Goal: Task Accomplishment & Management: Manage account settings

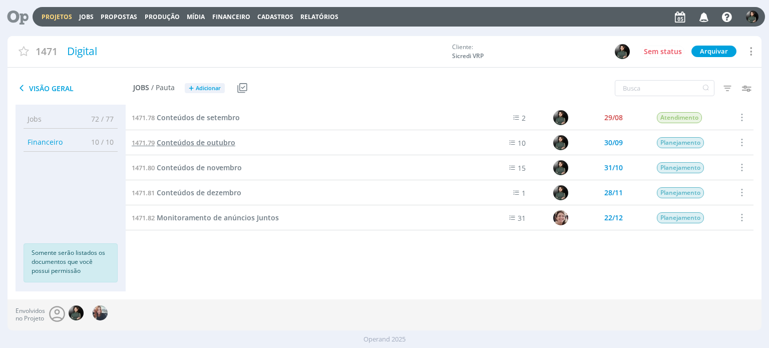
click at [213, 144] on span "Conteúdos de outubro" at bounding box center [196, 143] width 79 height 10
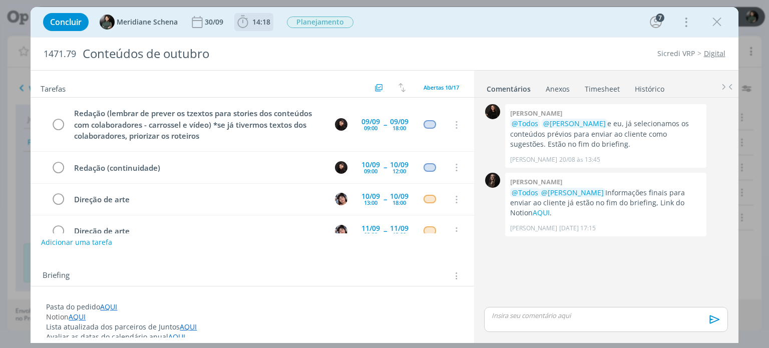
click at [244, 28] on icon "dialog" at bounding box center [243, 22] width 11 height 13
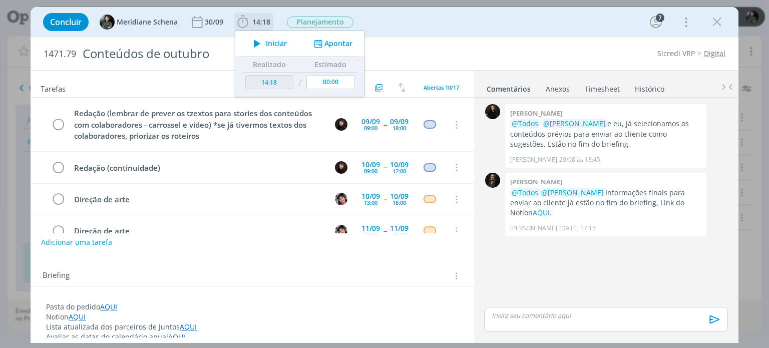
click at [322, 44] on icon "dialog" at bounding box center [318, 44] width 13 height 10
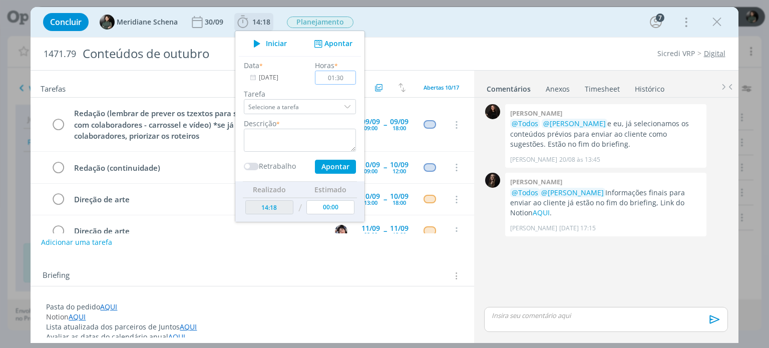
type input "01:30"
click at [294, 137] on textarea "dialog" at bounding box center [300, 140] width 112 height 23
type textarea "Organização com o cliente para captações"
click at [334, 78] on input "01:30" at bounding box center [335, 78] width 41 height 14
type input "00:30"
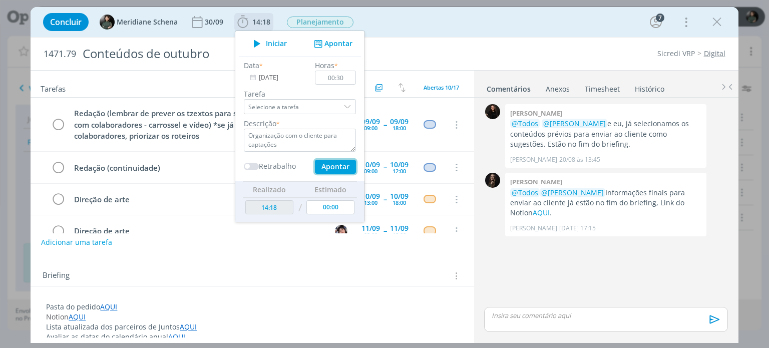
click at [336, 166] on button "Apontar" at bounding box center [335, 167] width 41 height 14
type textarea "Organização com o cliente para captações"
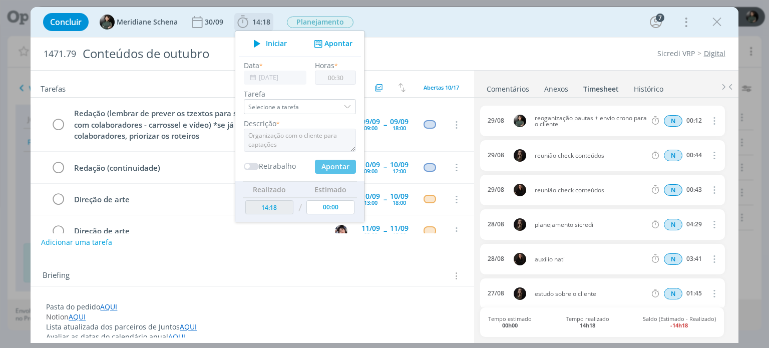
type input "14:48"
type input "00:00"
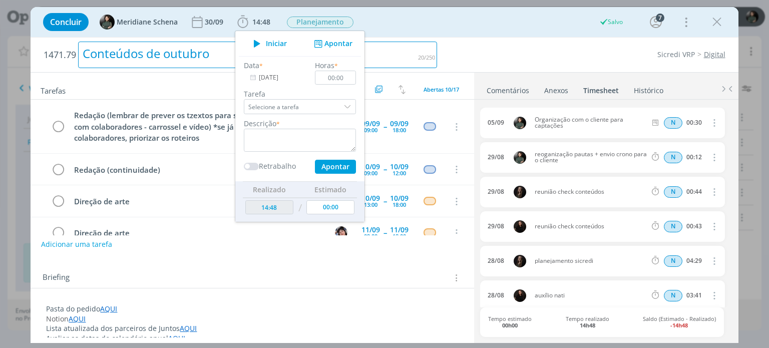
click at [440, 51] on div "1471.79 Conteúdos de outubro" at bounding box center [240, 55] width 403 height 35
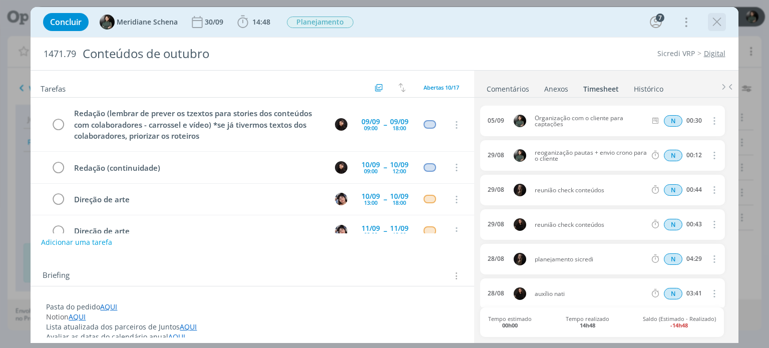
click at [718, 24] on icon "dialog" at bounding box center [716, 22] width 15 height 15
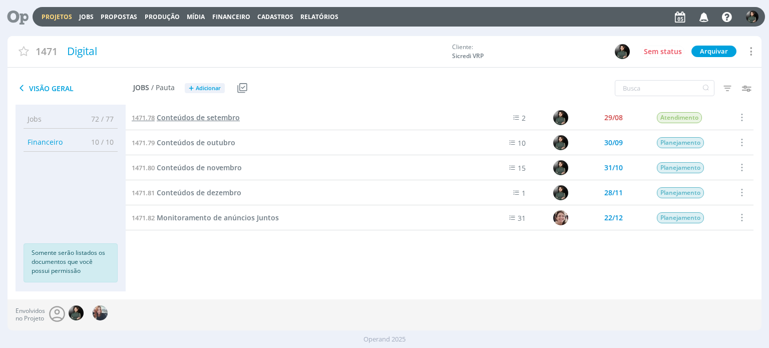
click at [224, 118] on span "Conteúdos de setembro" at bounding box center [198, 118] width 83 height 10
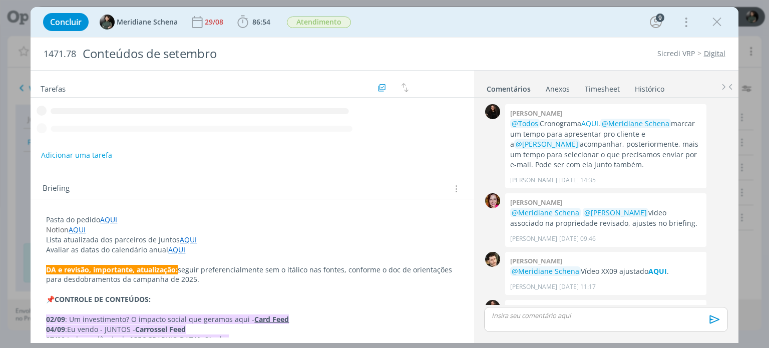
scroll to position [1494, 0]
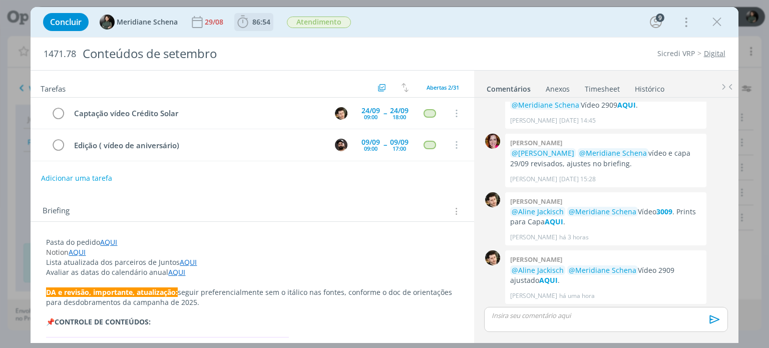
click at [260, 24] on span "86:54" at bounding box center [261, 22] width 18 height 10
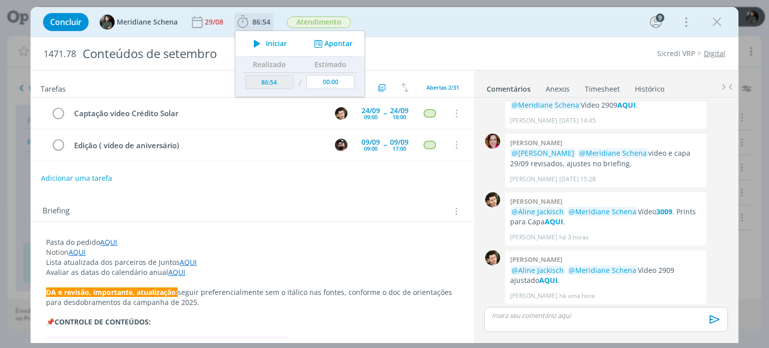
click at [329, 44] on button "Apontar" at bounding box center [332, 44] width 42 height 11
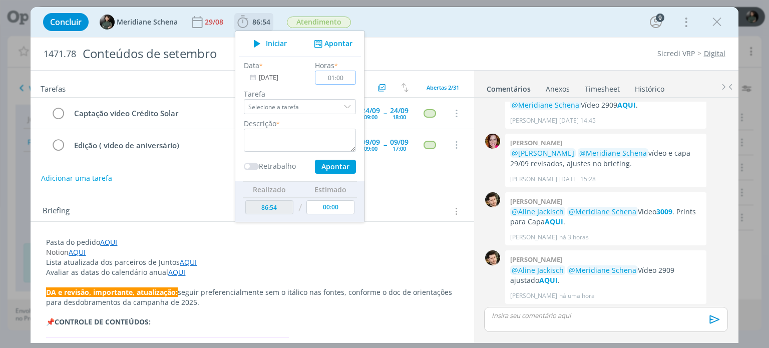
type input "01:00"
click at [321, 136] on textarea "dialog" at bounding box center [300, 140] width 112 height 23
click at [347, 162] on button "Apontar" at bounding box center [335, 167] width 41 height 14
type textarea "Trocas com o cliente para captação vídeo aniversário"
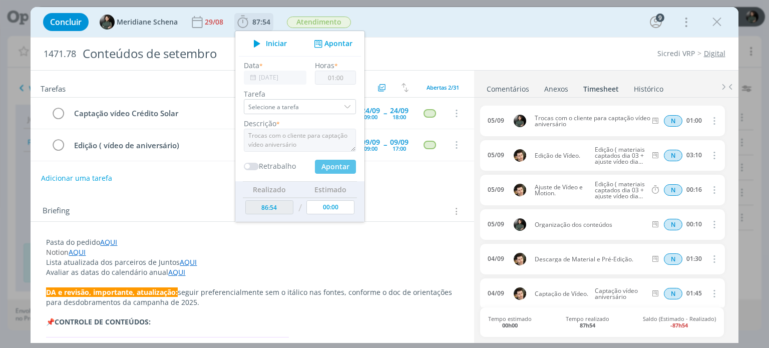
type input "00:00"
type input "87:54"
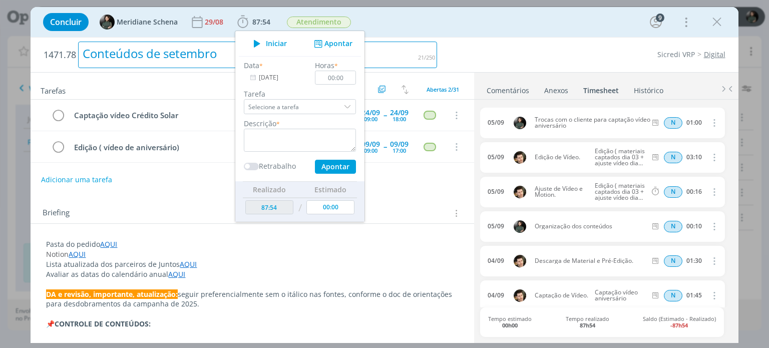
click at [428, 55] on div "Conteúdos de setembro" at bounding box center [257, 55] width 359 height 27
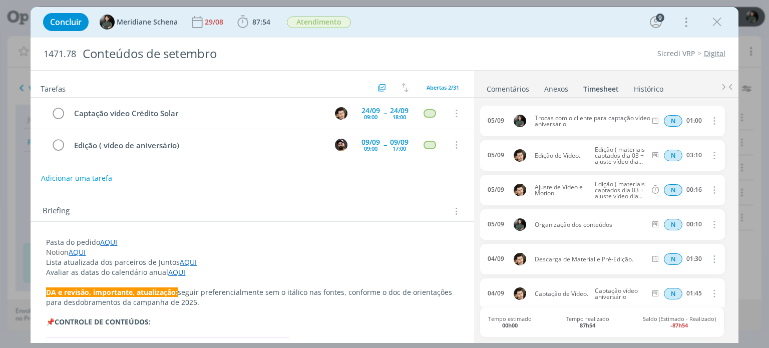
click at [558, 62] on div "1471.78 Conteúdos de setembro Sicredi VRP Digital" at bounding box center [384, 54] width 707 height 33
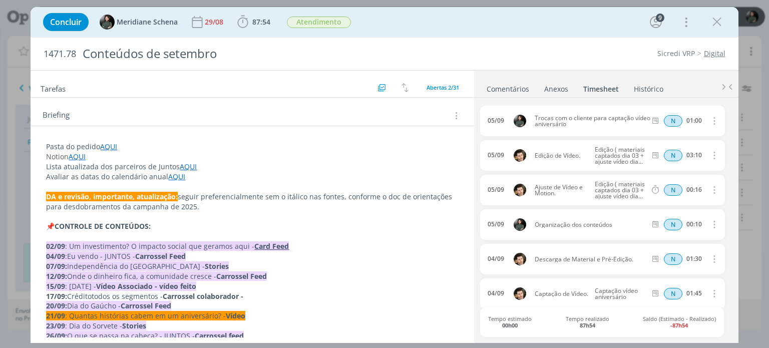
scroll to position [0, 0]
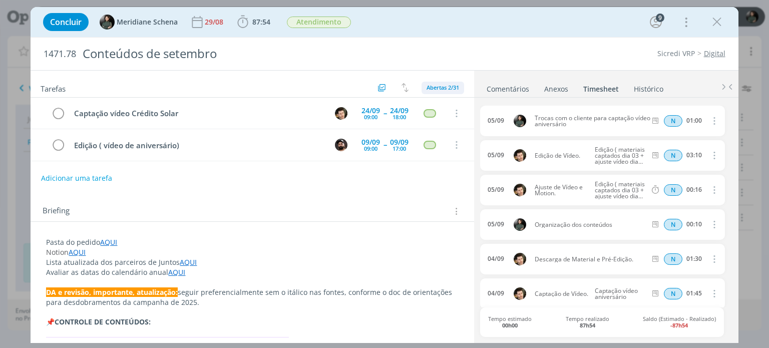
click at [430, 85] on span "Abertas 2/31" at bounding box center [442, 88] width 33 height 8
click at [396, 186] on div "Tarefas Usar Job de template Criar template a partir deste job Visualizar Templ…" at bounding box center [252, 204] width 443 height 267
click at [715, 25] on icon "dialog" at bounding box center [716, 22] width 15 height 15
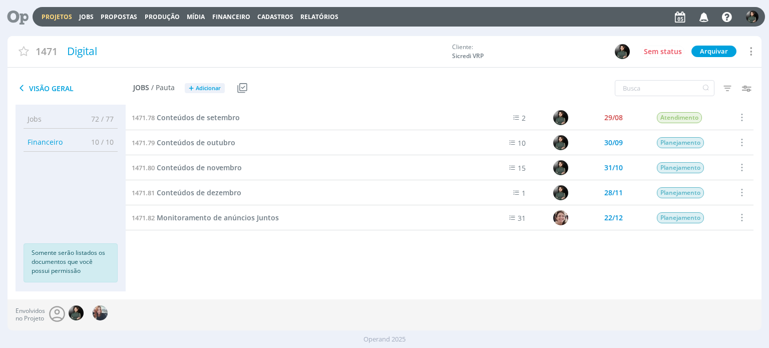
click at [60, 17] on link "Projetos" at bounding box center [57, 17] width 31 height 9
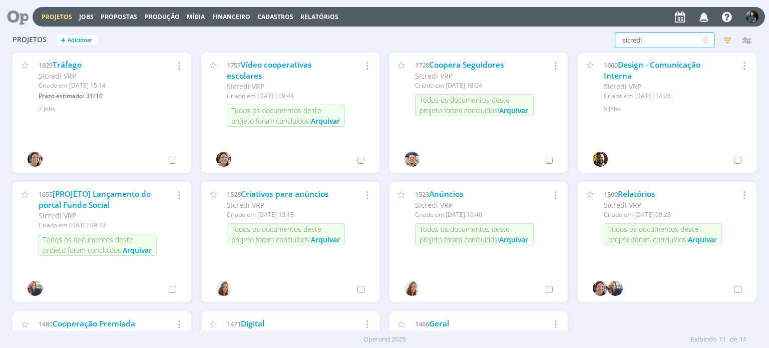
click at [659, 39] on input "sicredi" at bounding box center [664, 40] width 100 height 16
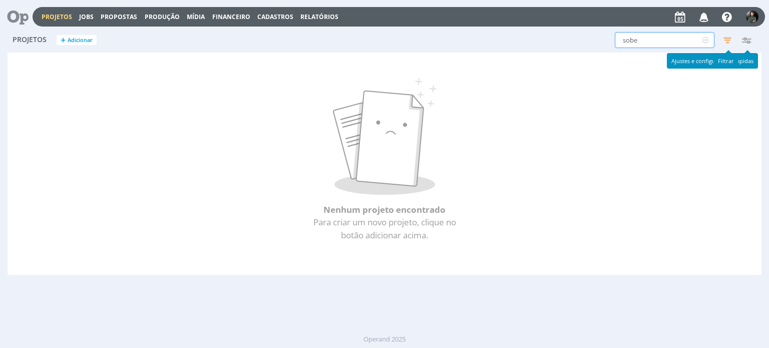
type input "sobe"
click at [730, 41] on icon "button" at bounding box center [727, 40] width 18 height 18
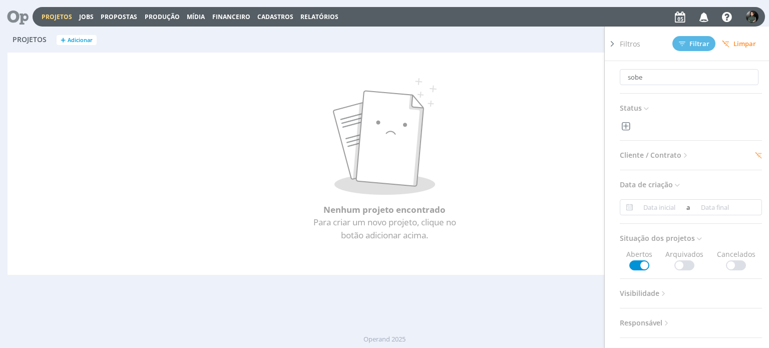
click at [731, 42] on span "Limpar" at bounding box center [739, 44] width 34 height 8
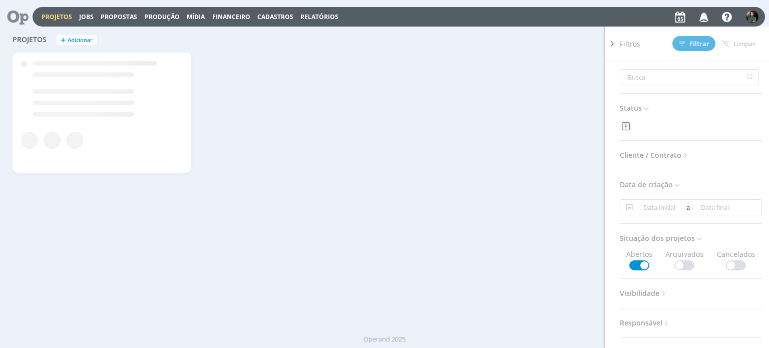
click at [575, 43] on div "Filtros Filtrar Limpar Status Cliente / Contrato Cliente Selecione Contrato Sel…" at bounding box center [619, 40] width 272 height 16
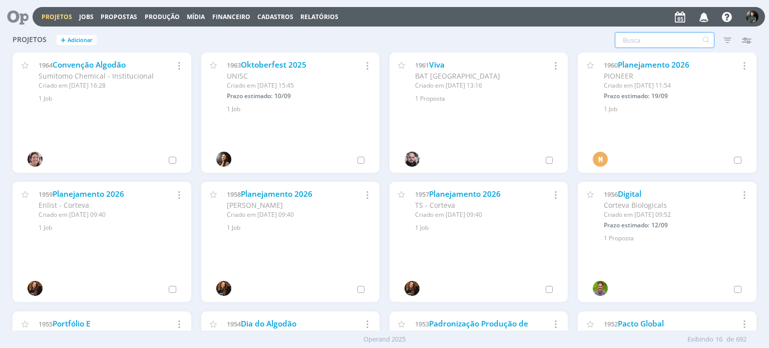
click at [663, 41] on input "text" at bounding box center [664, 40] width 100 height 16
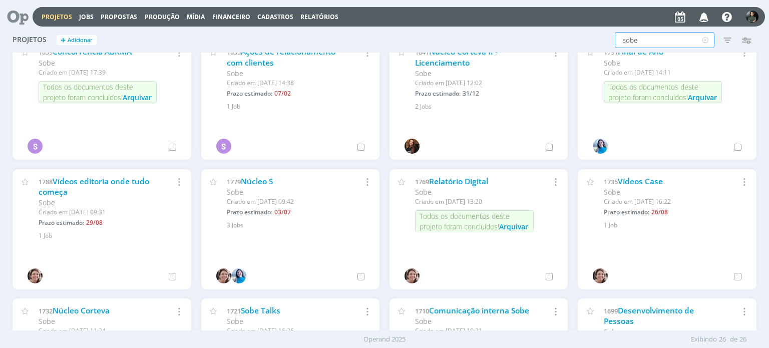
scroll to position [141, 0]
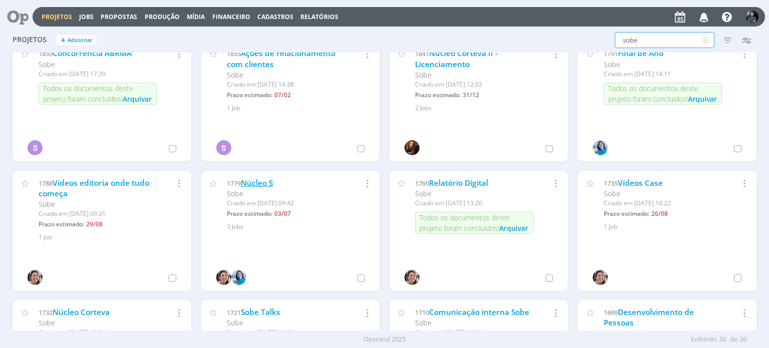
type input "sobe"
click at [257, 183] on link "Núcleo S" at bounding box center [257, 183] width 32 height 11
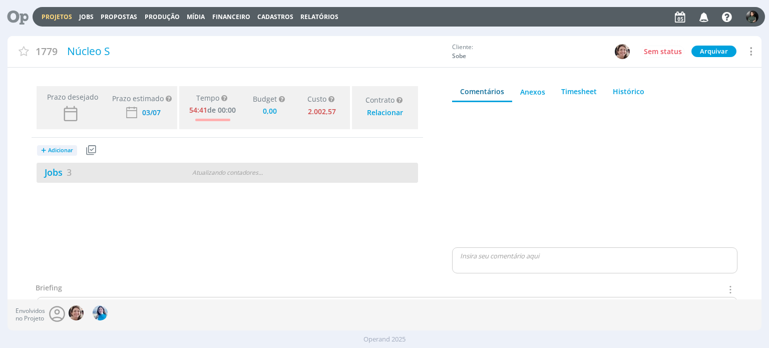
type input "0,00"
click at [47, 172] on link "Jobs 3" at bounding box center [54, 172] width 35 height 12
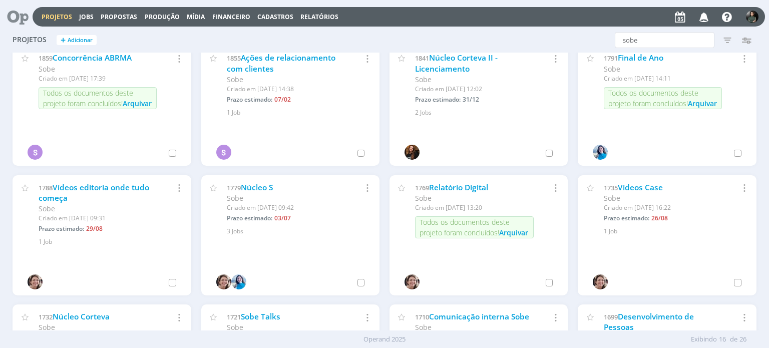
scroll to position [150, 0]
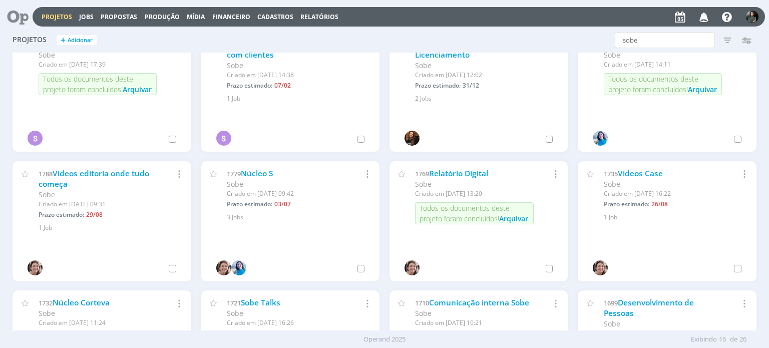
click at [258, 173] on link "Núcleo S" at bounding box center [257, 173] width 32 height 11
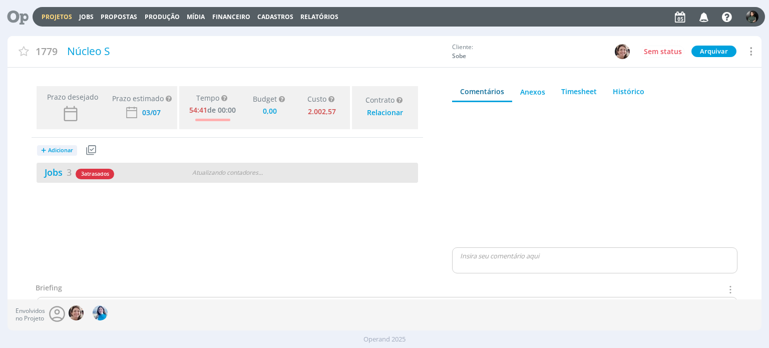
type input "0,00"
click at [50, 173] on link "Jobs 3" at bounding box center [54, 172] width 35 height 12
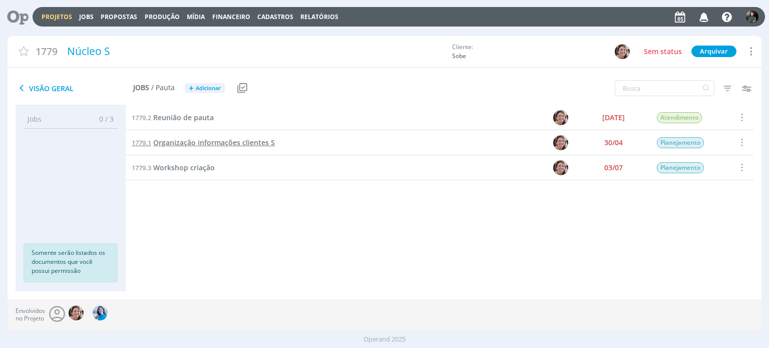
click at [242, 144] on span "Organização informações clientes S" at bounding box center [214, 143] width 122 height 10
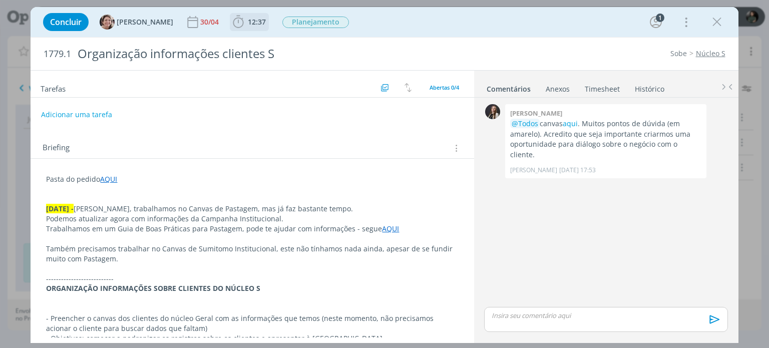
click at [248, 23] on span "12:37" at bounding box center [257, 22] width 18 height 10
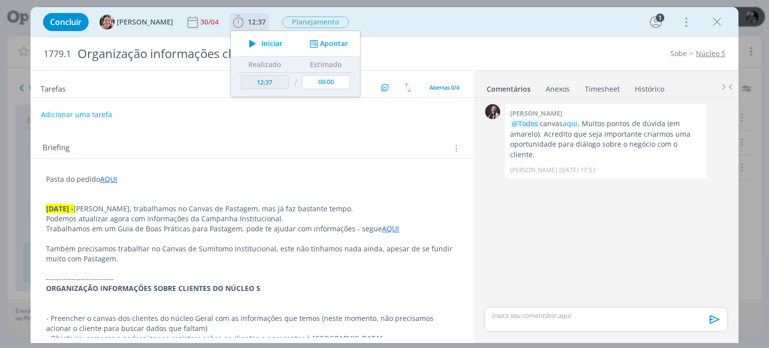
click at [322, 39] on button "Apontar" at bounding box center [328, 44] width 42 height 11
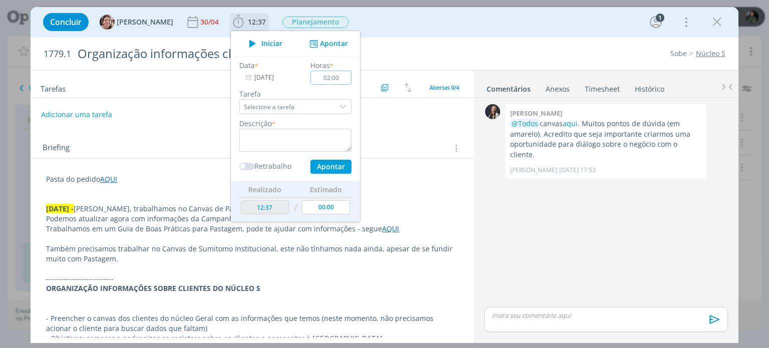
type input "02:00"
click at [282, 137] on textarea "dialog" at bounding box center [295, 140] width 112 height 23
click at [318, 164] on button "Apontar" at bounding box center [330, 167] width 41 height 14
type textarea "Organização demandas Sobe"
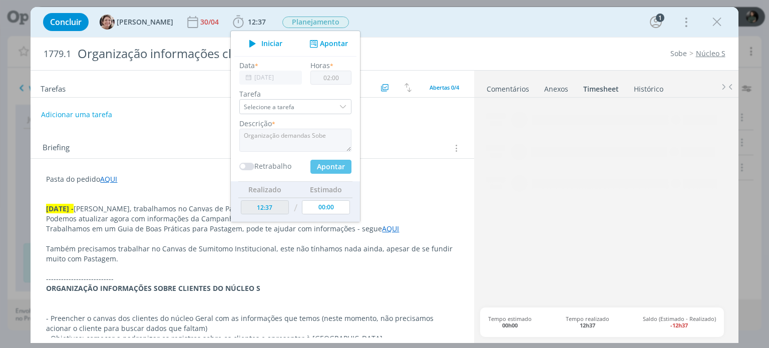
type input "14:37"
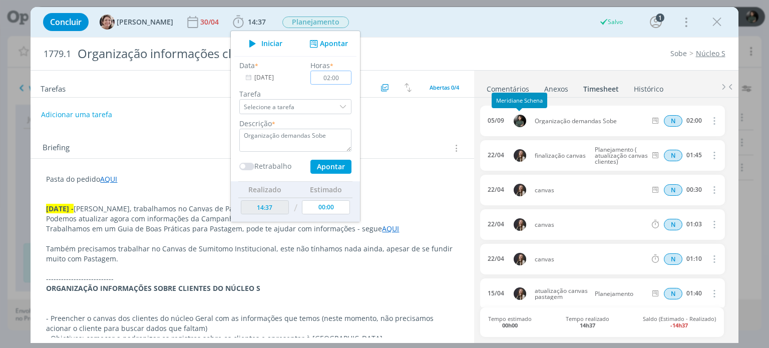
type input "00:00"
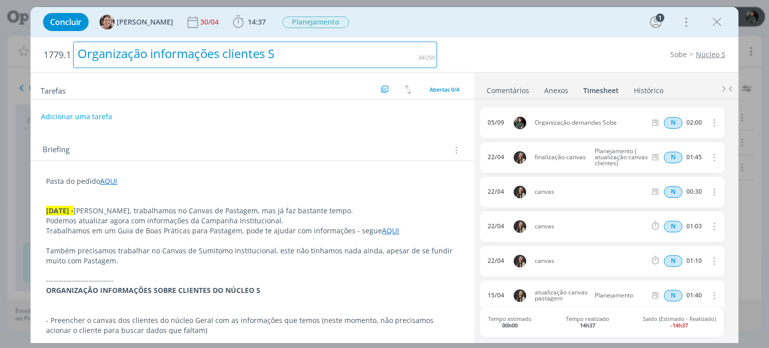
click at [431, 50] on div "Organização informações clientes S" at bounding box center [255, 55] width 364 height 27
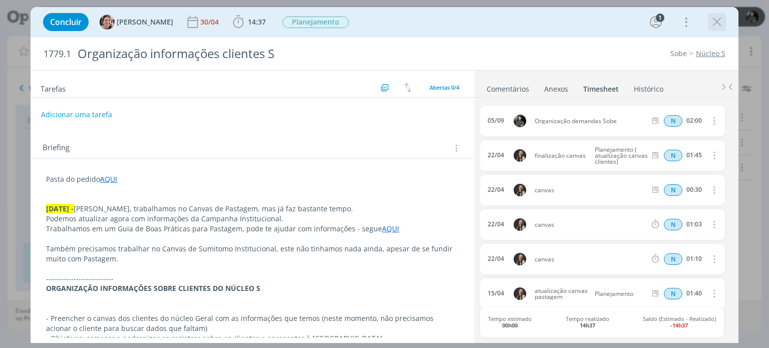
click at [712, 24] on icon "dialog" at bounding box center [716, 22] width 15 height 15
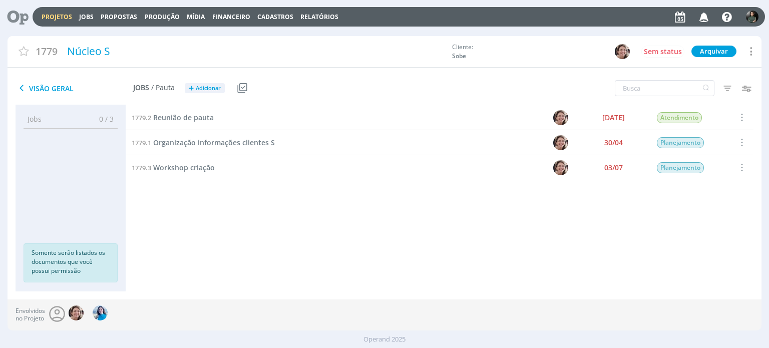
click at [21, 18] on icon at bounding box center [14, 17] width 21 height 20
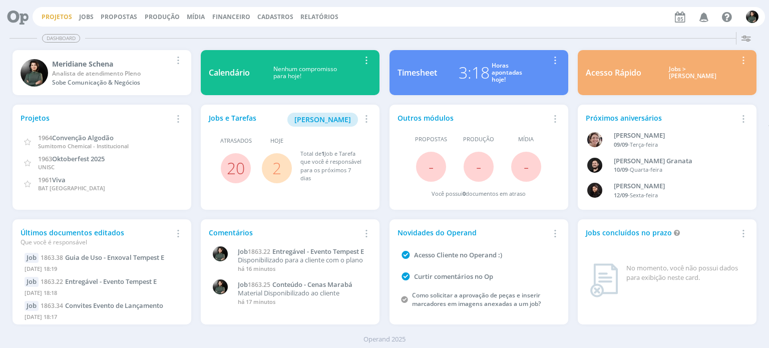
click at [63, 18] on link "Projetos" at bounding box center [57, 17] width 31 height 9
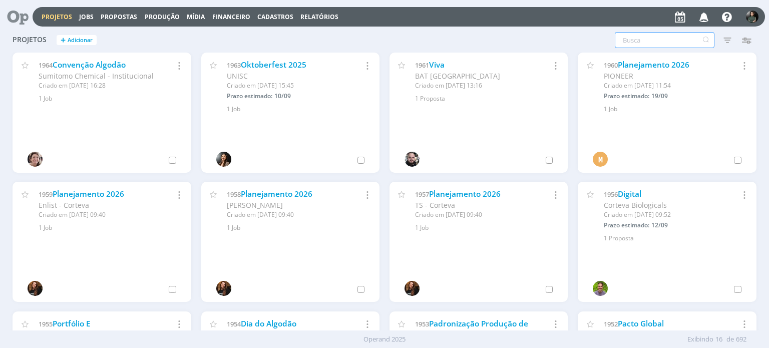
click at [648, 41] on input "text" at bounding box center [664, 40] width 100 height 16
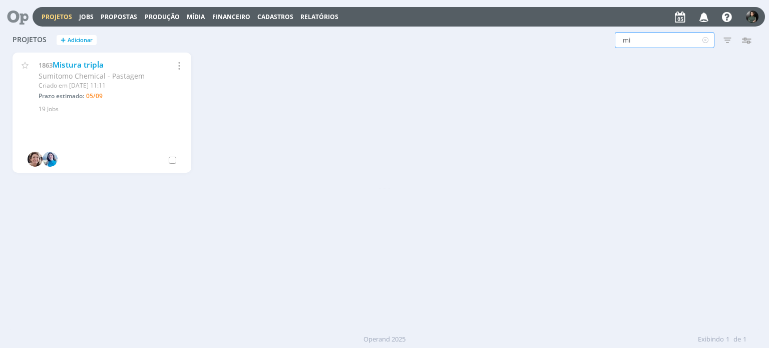
type input "m"
type input "atendimento"
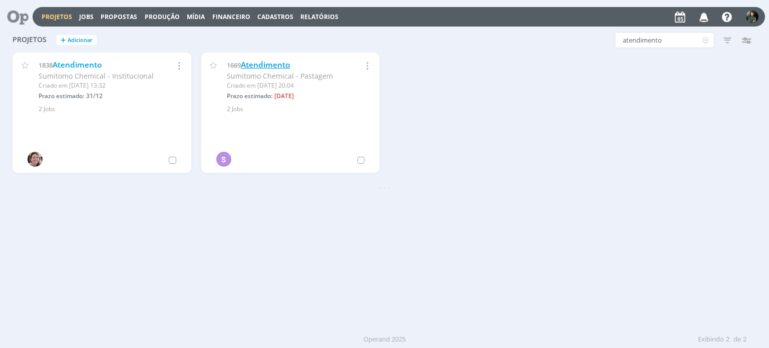
click at [258, 63] on link "Atendimento" at bounding box center [265, 65] width 49 height 11
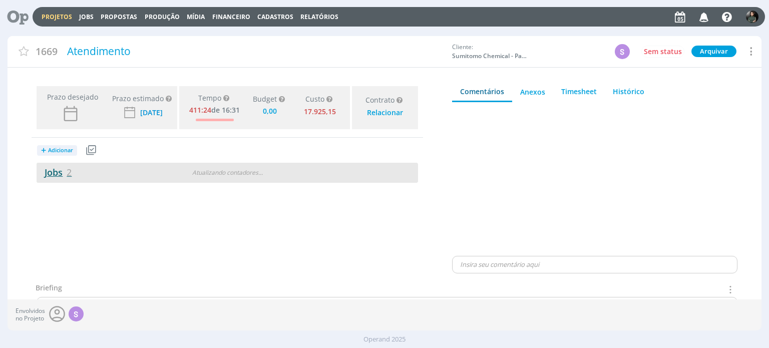
type input "0,00"
click at [54, 169] on link "Jobs 2" at bounding box center [54, 172] width 35 height 12
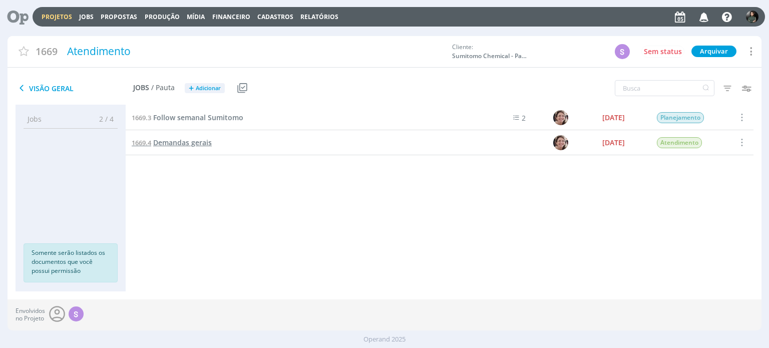
click at [202, 143] on span "Demandas gerais" at bounding box center [182, 143] width 59 height 10
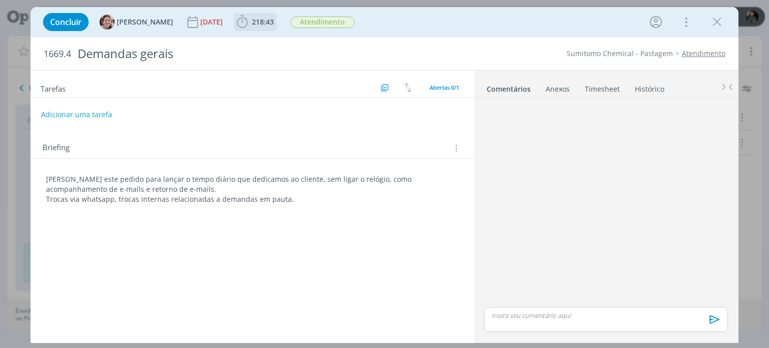
click at [262, 24] on span "218:43" at bounding box center [263, 22] width 22 height 10
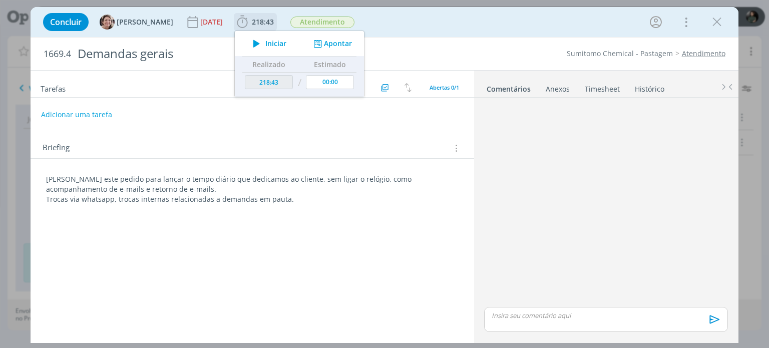
click at [334, 44] on button "Apontar" at bounding box center [332, 44] width 42 height 11
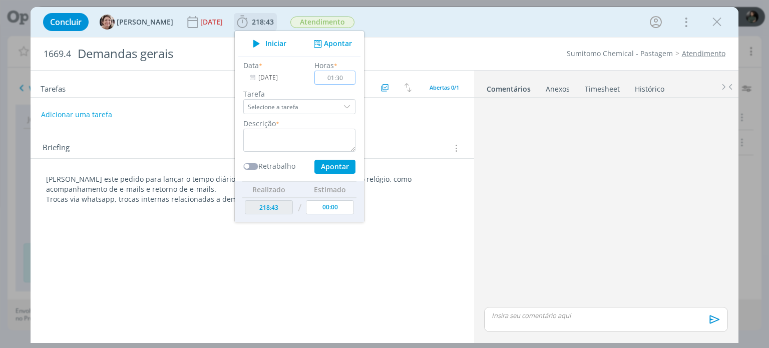
type input "01:30"
click at [301, 135] on textarea "dialog" at bounding box center [299, 140] width 112 height 23
type textarea "Atualização tabela com as demandas do cliente + fechar trabalhos operand"
click at [337, 168] on button "Apontar" at bounding box center [334, 167] width 41 height 14
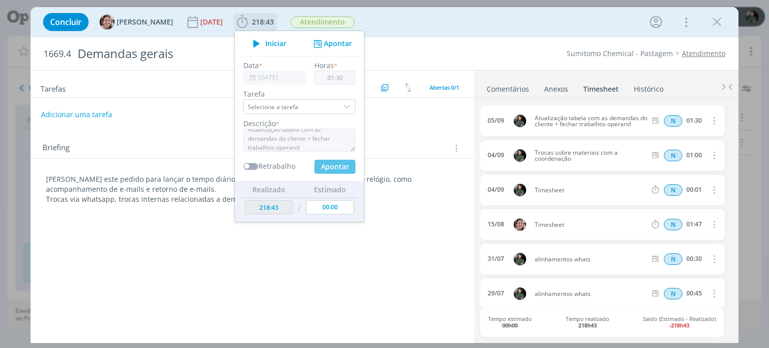
type input "220:13"
type input "00:00"
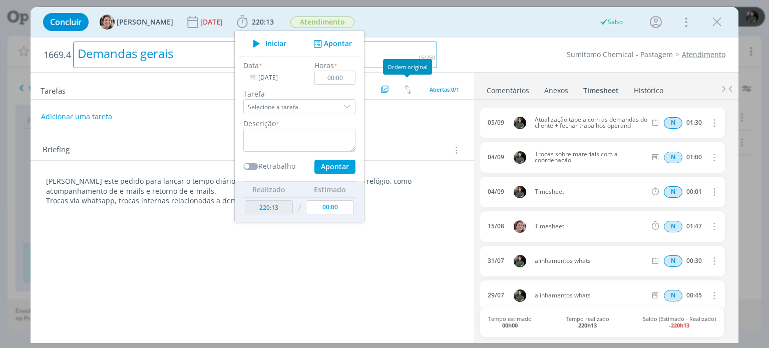
click at [427, 52] on div "Demandas gerais" at bounding box center [255, 55] width 364 height 27
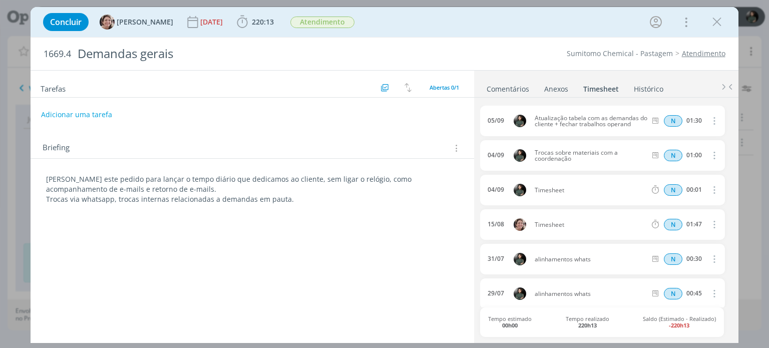
click at [501, 54] on div "Sumitomo Chemical - Pastagem Atendimento" at bounding box center [586, 54] width 288 height 10
click at [723, 24] on icon "dialog" at bounding box center [716, 22] width 15 height 15
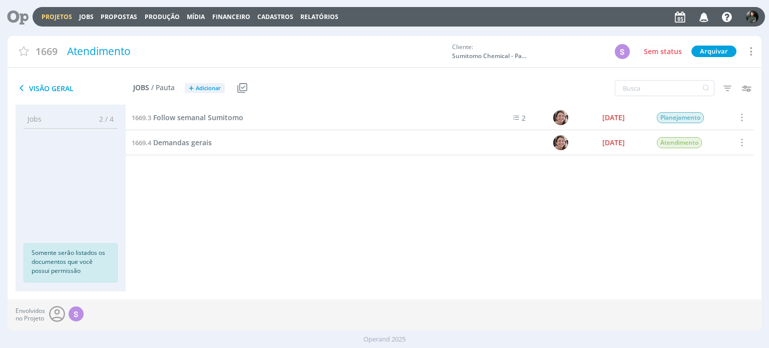
click at [17, 14] on icon at bounding box center [14, 17] width 21 height 20
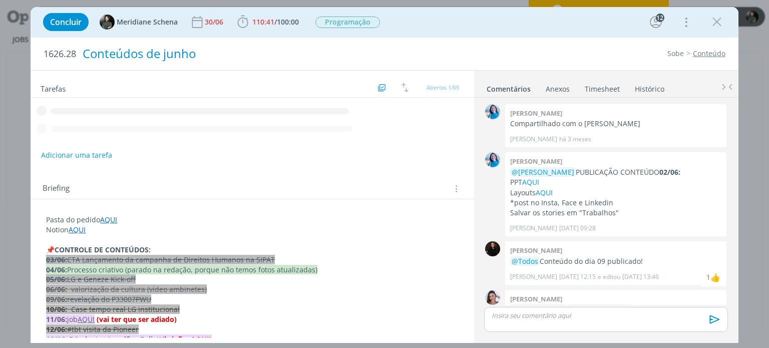
scroll to position [2724, 0]
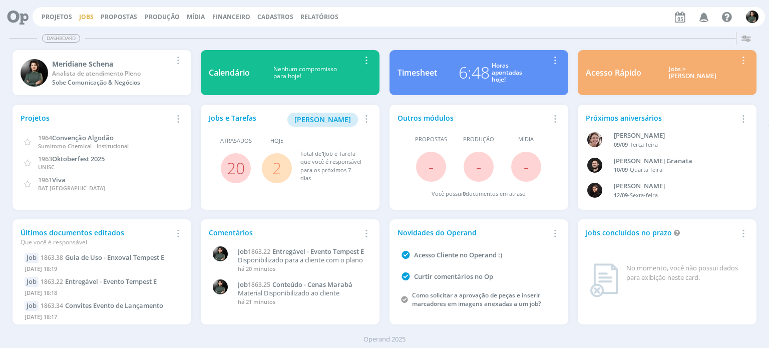
click at [81, 19] on link "Jobs" at bounding box center [86, 17] width 15 height 9
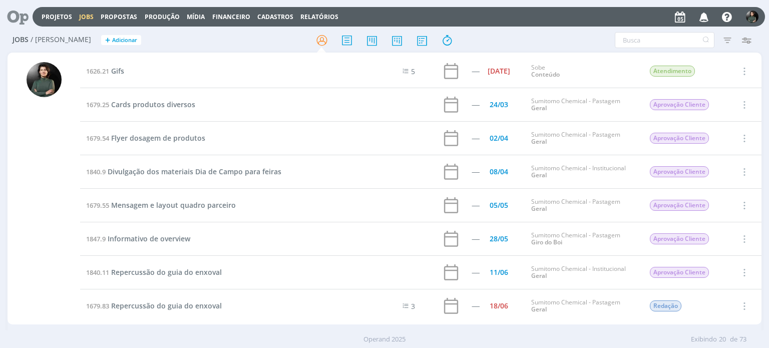
click at [51, 21] on div "Projetos Jobs Propostas Produção [GEOGRAPHIC_DATA] Financeiro Cadastros Relatór…" at bounding box center [399, 17] width 732 height 20
click at [52, 18] on link "Projetos" at bounding box center [57, 17] width 31 height 9
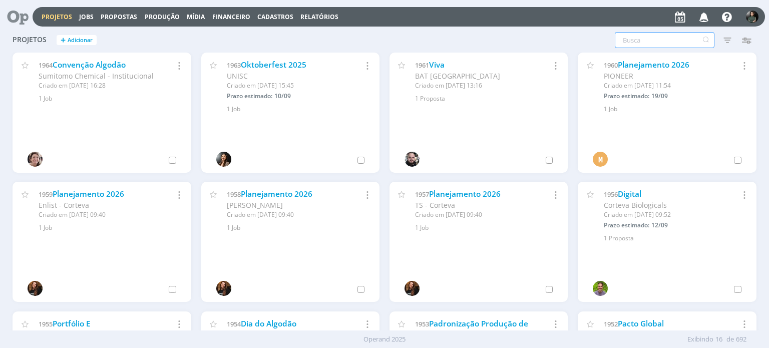
click at [671, 37] on input "text" at bounding box center [664, 40] width 100 height 16
type input "mistura"
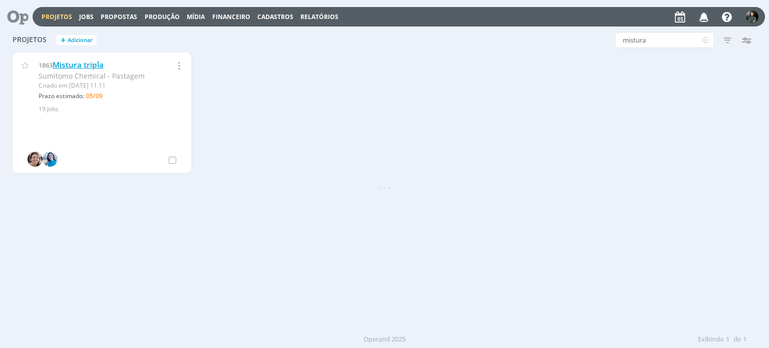
click at [86, 62] on link "Mistura tripla" at bounding box center [78, 65] width 51 height 11
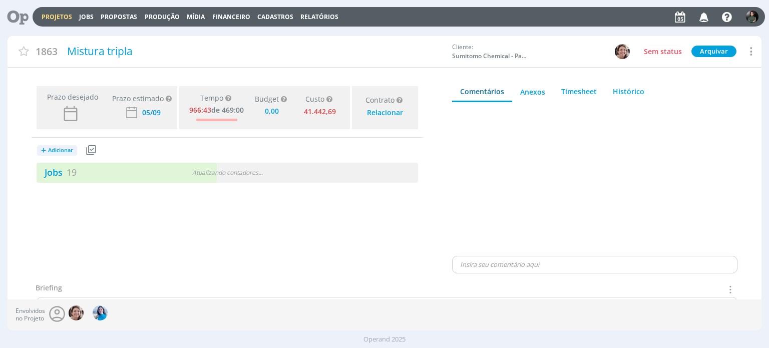
type input "0,00"
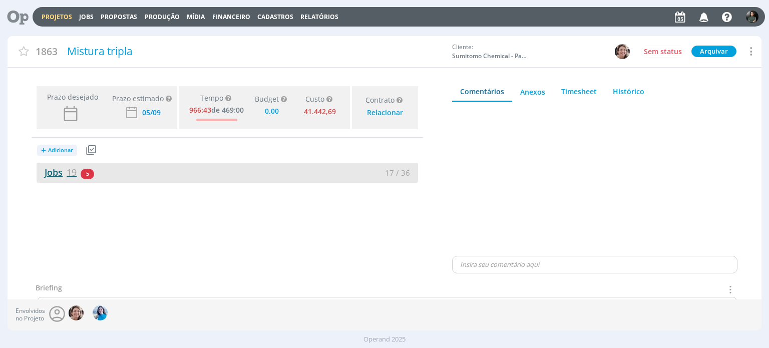
click at [67, 174] on span "19" at bounding box center [72, 172] width 10 height 12
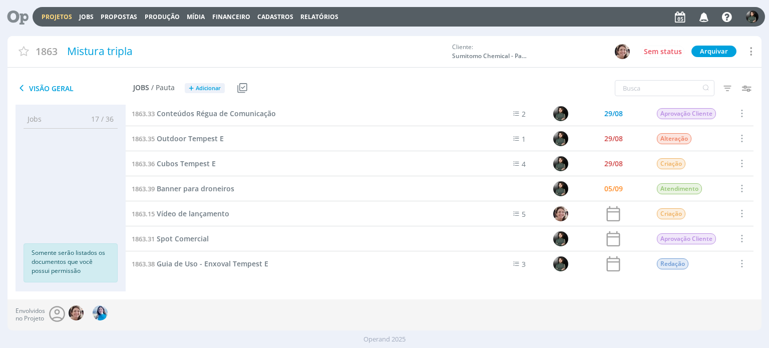
scroll to position [209, 0]
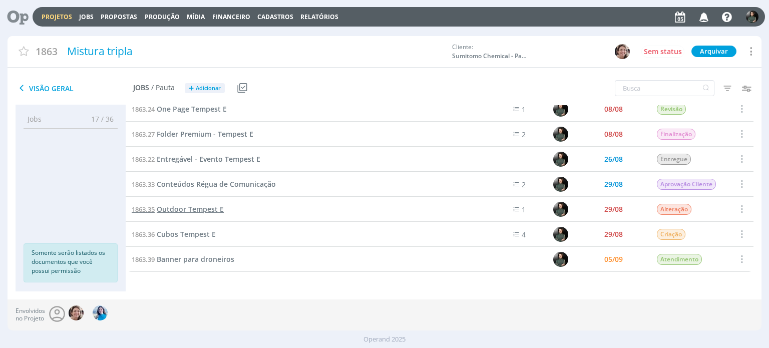
click at [205, 208] on span "Outdoor Tempest E" at bounding box center [190, 209] width 67 height 10
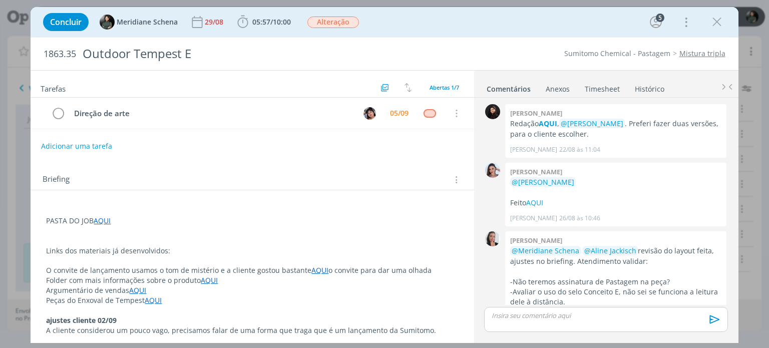
scroll to position [221, 0]
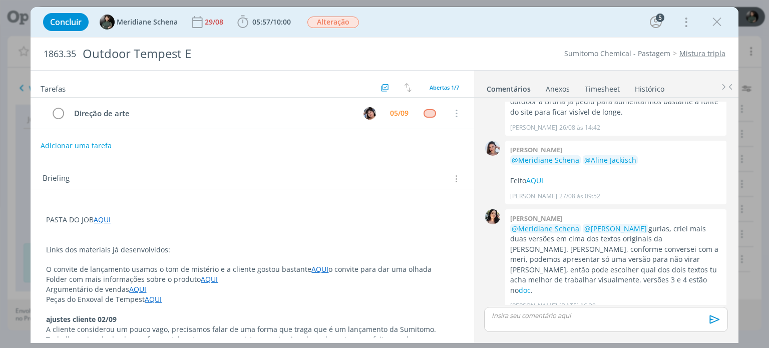
click at [83, 144] on button "Adicionar uma tarefa" at bounding box center [76, 145] width 71 height 17
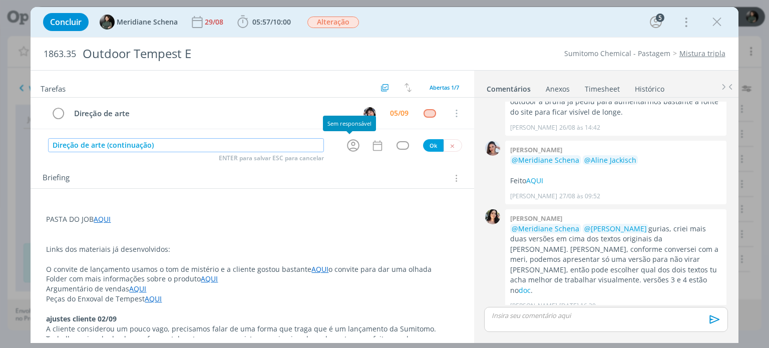
click at [345, 146] on icon "dialog" at bounding box center [353, 146] width 16 height 16
type input "Direção de arte (continuação)"
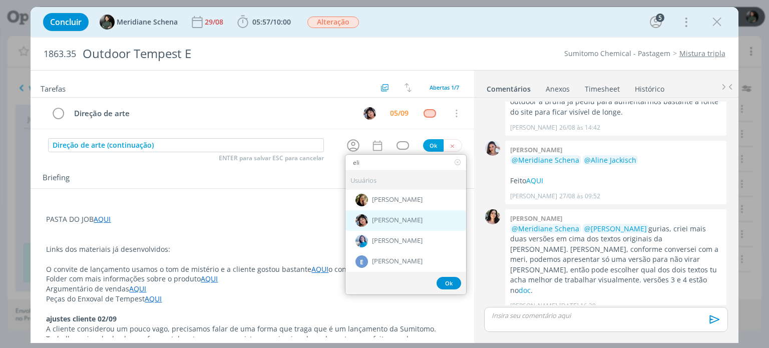
type input "eli"
click at [395, 220] on span "[PERSON_NAME]" at bounding box center [397, 221] width 51 height 8
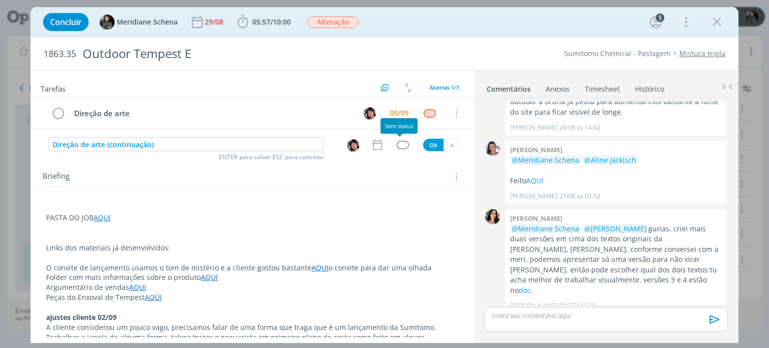
click at [400, 146] on div "dialog" at bounding box center [402, 145] width 13 height 9
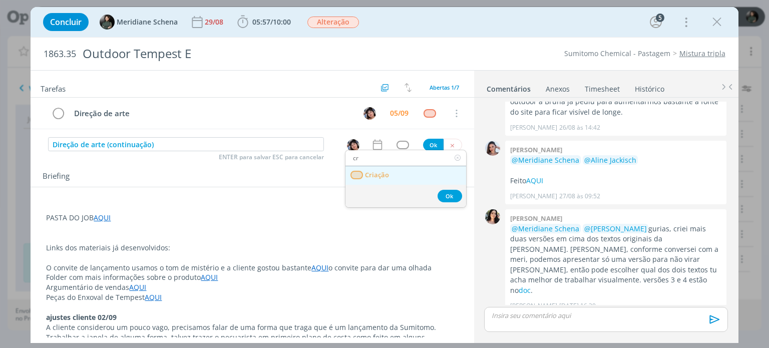
type input "cr"
drag, startPoint x: 396, startPoint y: 171, endPoint x: 421, endPoint y: 144, distance: 37.2
click at [396, 171] on link "Criação" at bounding box center [405, 175] width 121 height 19
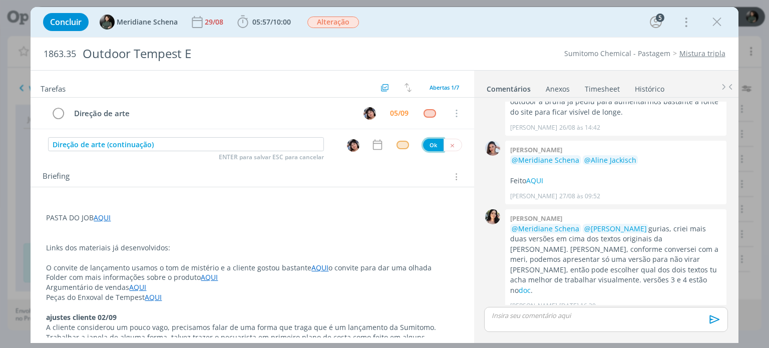
click at [427, 146] on button "Ok" at bounding box center [433, 145] width 21 height 13
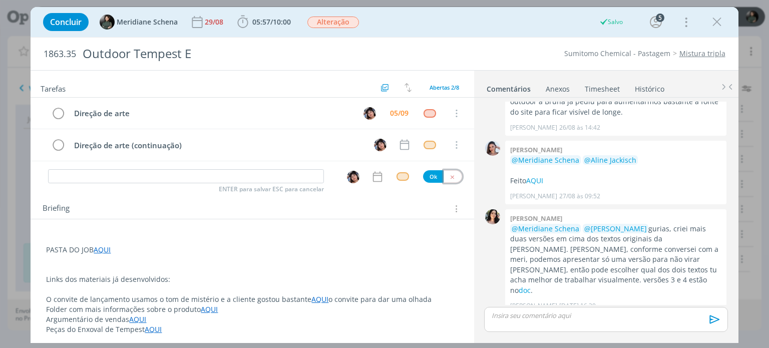
click at [449, 175] on icon "dialog" at bounding box center [452, 177] width 7 height 7
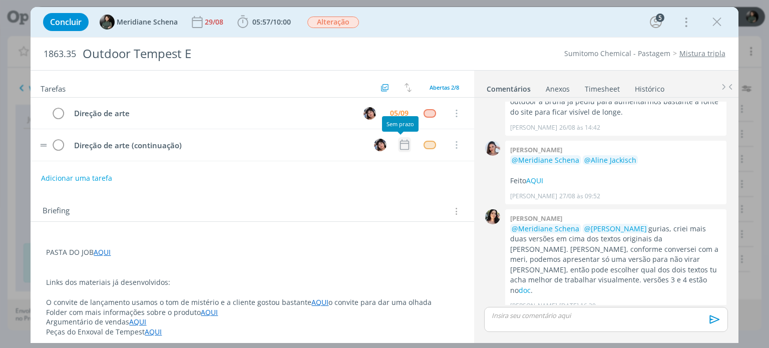
click at [401, 143] on icon "dialog" at bounding box center [404, 144] width 13 height 13
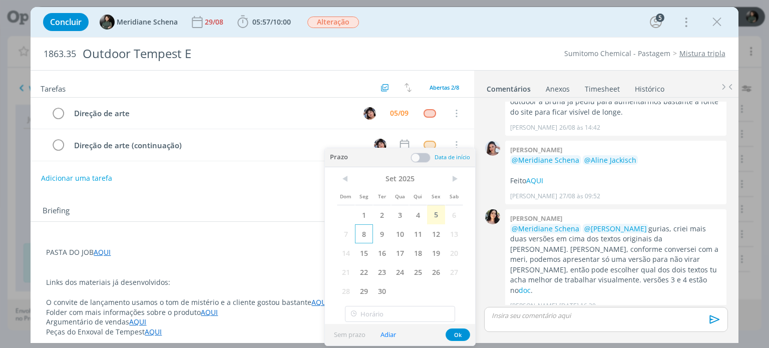
click at [368, 235] on span "8" at bounding box center [364, 233] width 18 height 19
click at [421, 159] on span at bounding box center [420, 158] width 20 height 10
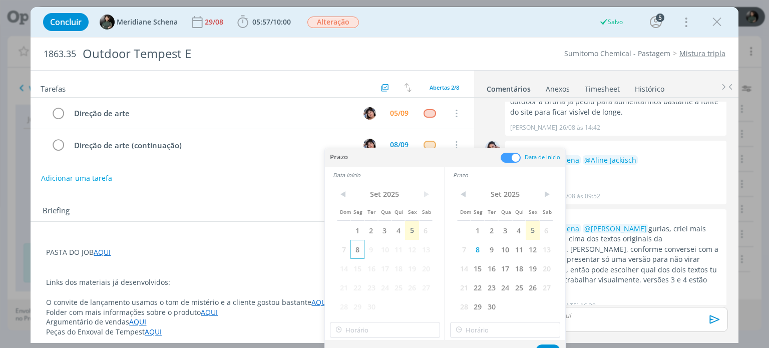
click at [356, 250] on span "8" at bounding box center [357, 249] width 14 height 19
click at [366, 327] on input "19:00" at bounding box center [385, 330] width 110 height 16
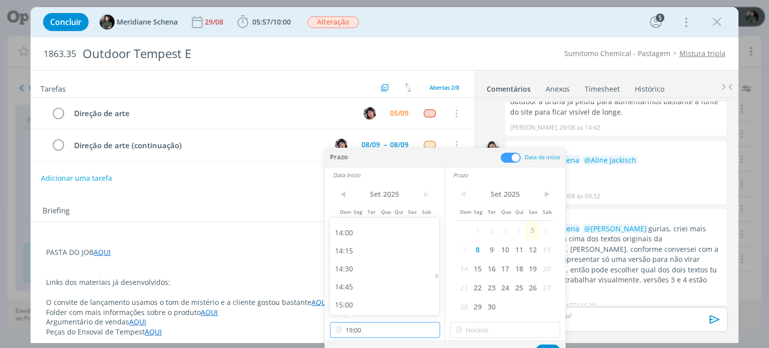
scroll to position [993, 0]
click at [363, 280] on div "14:30" at bounding box center [386, 279] width 112 height 18
type input "14:30"
click at [472, 326] on input "19:00" at bounding box center [505, 330] width 110 height 16
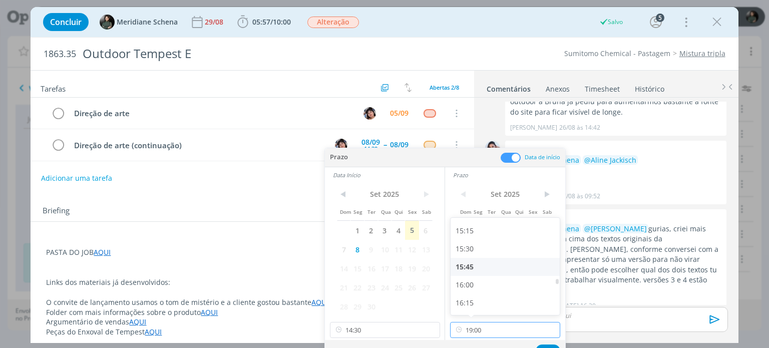
scroll to position [1093, 0]
click at [484, 250] on div "15:30" at bounding box center [506, 251] width 112 height 18
click at [496, 324] on input "15:30" at bounding box center [505, 330] width 110 height 16
click at [478, 282] on div "16:00" at bounding box center [506, 289] width 112 height 18
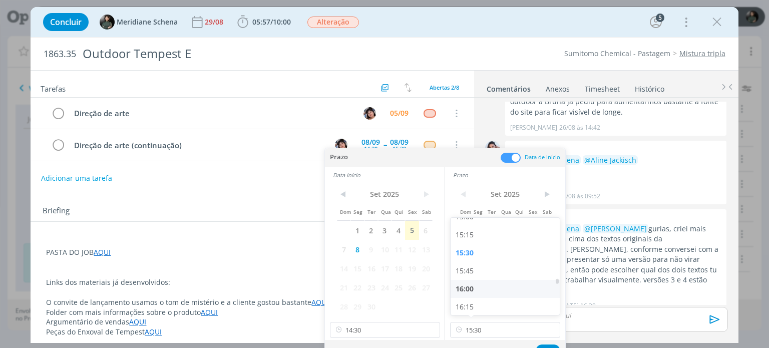
type input "16:00"
click at [549, 344] on button "Ok" at bounding box center [547, 350] width 25 height 13
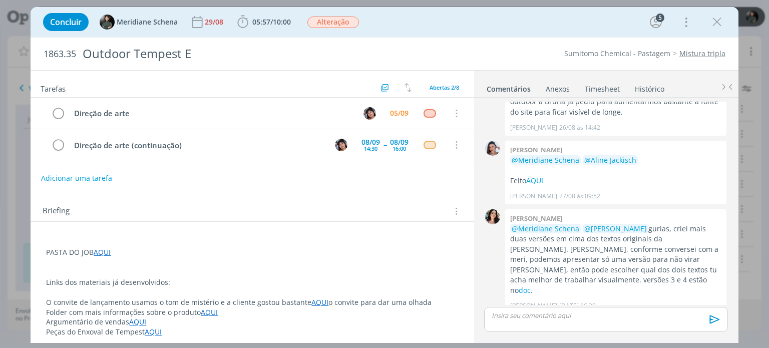
drag, startPoint x: 719, startPoint y: 18, endPoint x: 469, endPoint y: 71, distance: 254.8
click at [719, 18] on icon "dialog" at bounding box center [716, 22] width 15 height 15
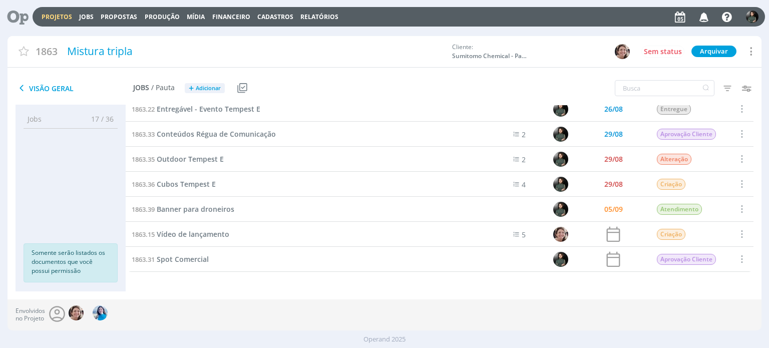
scroll to position [308, 0]
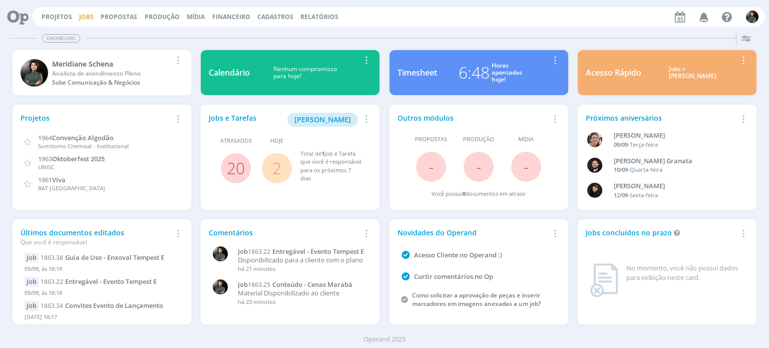
drag, startPoint x: 81, startPoint y: 16, endPoint x: 86, endPoint y: 16, distance: 5.0
click at [81, 16] on link "Jobs" at bounding box center [86, 17] width 15 height 9
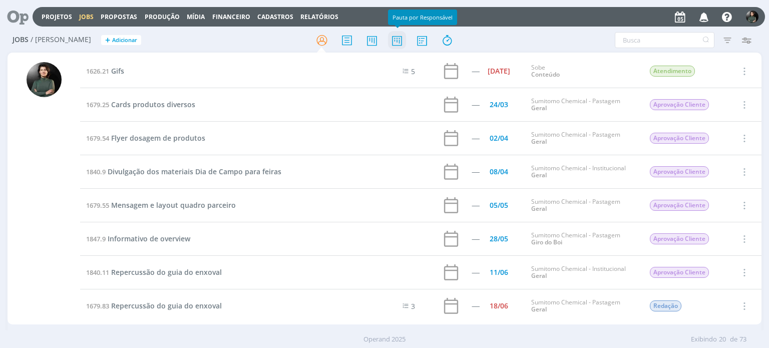
click at [392, 42] on icon at bounding box center [397, 41] width 18 height 20
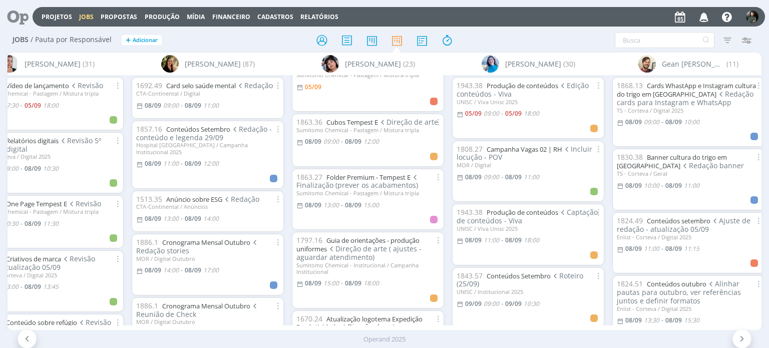
scroll to position [100, 0]
click at [370, 180] on link "Folder Premium - Tempest E" at bounding box center [368, 175] width 84 height 9
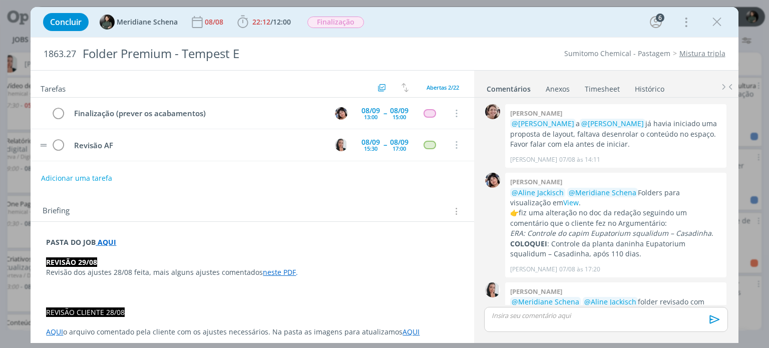
scroll to position [1033, 0]
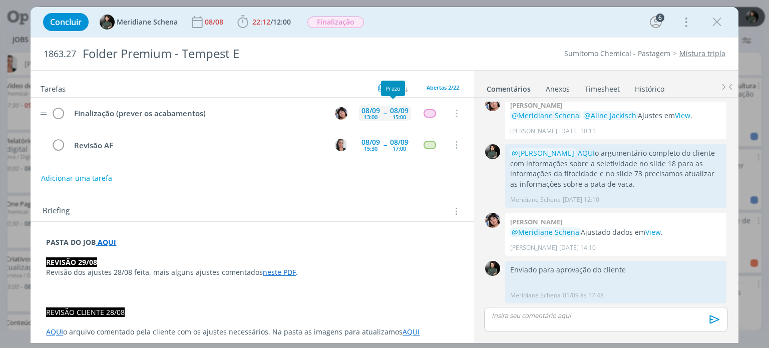
click at [387, 111] on div "08/09 15:00" at bounding box center [399, 114] width 24 height 22
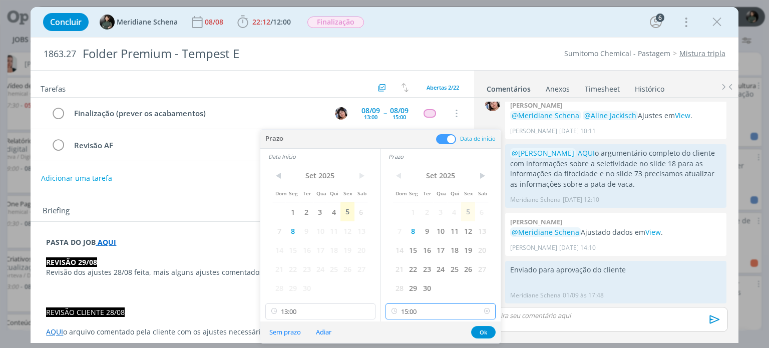
click at [421, 312] on input "15:00" at bounding box center [440, 311] width 110 height 16
click at [410, 253] on div "14:30" at bounding box center [442, 248] width 112 height 18
type input "14:30"
click at [481, 331] on button "Ok" at bounding box center [483, 332] width 25 height 13
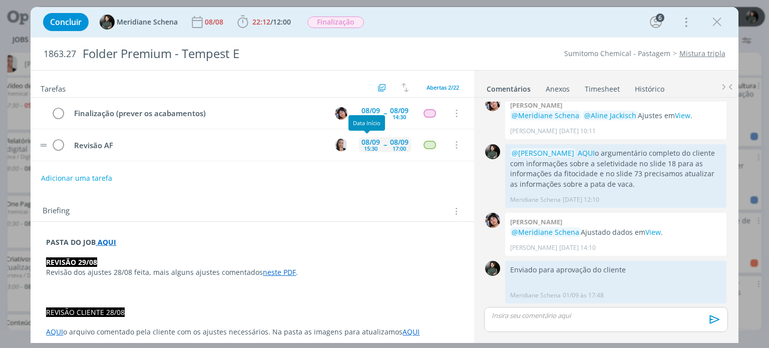
click at [376, 146] on div "08/09 15:30" at bounding box center [371, 144] width 24 height 15
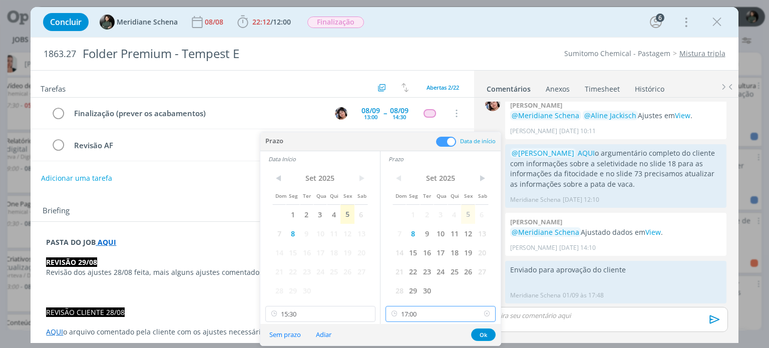
click at [416, 316] on input "17:00" at bounding box center [440, 314] width 110 height 16
click at [415, 257] on div "16:30" at bounding box center [442, 251] width 112 height 18
type input "16:30"
click at [478, 332] on button "Ok" at bounding box center [483, 334] width 25 height 13
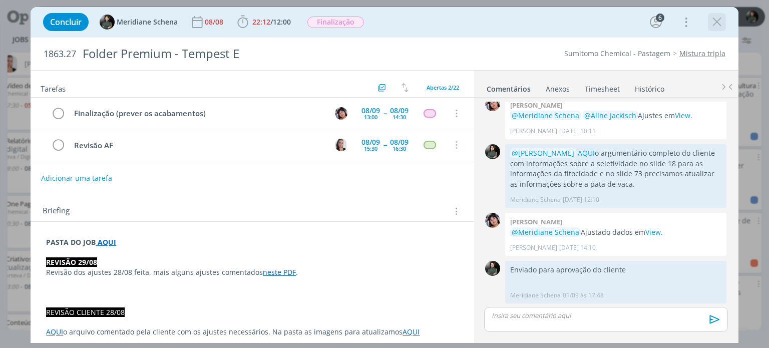
click at [711, 25] on icon "dialog" at bounding box center [716, 22] width 15 height 15
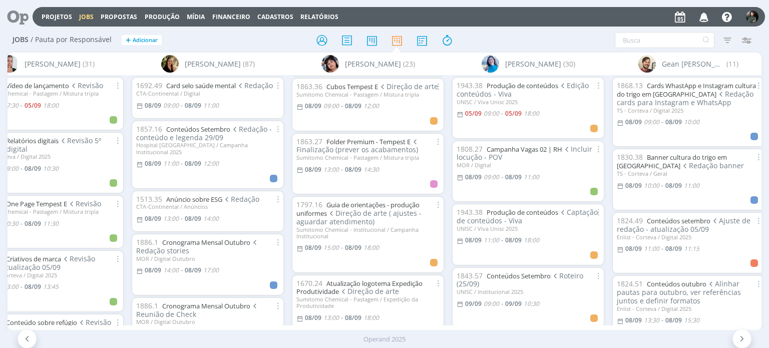
scroll to position [150, 0]
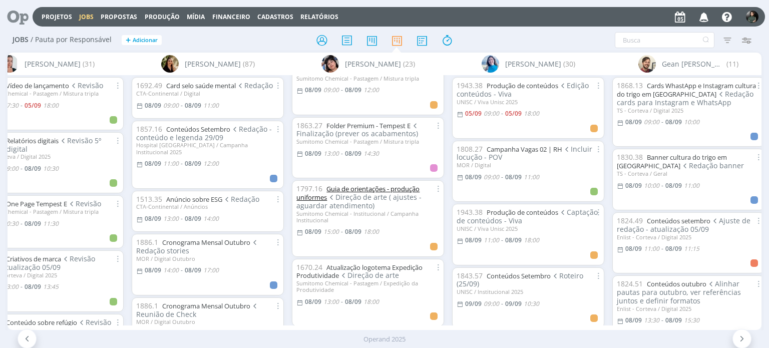
click at [353, 195] on link "Guia de orientações - produção uniformes" at bounding box center [357, 193] width 123 height 18
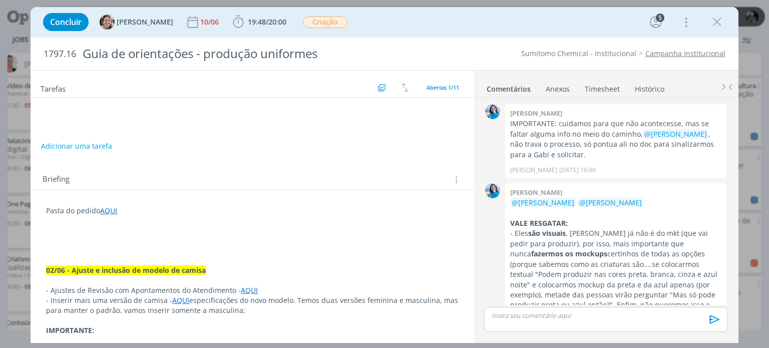
scroll to position [1111, 0]
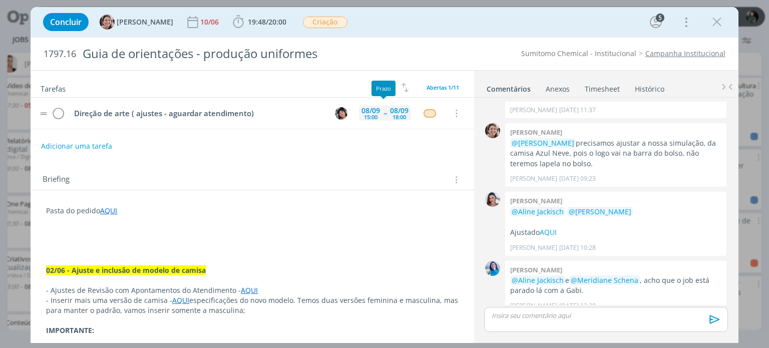
click at [387, 116] on div "08/09 18:00" at bounding box center [399, 114] width 24 height 22
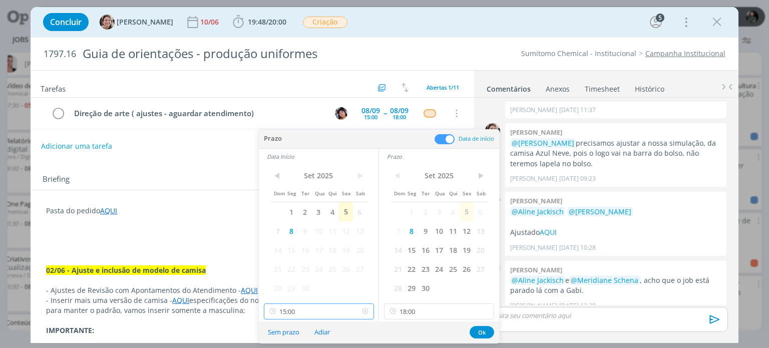
click at [317, 308] on input "15:00" at bounding box center [319, 311] width 110 height 16
click at [301, 258] on div "16:00" at bounding box center [320, 256] width 112 height 18
type input "16:00"
click at [480, 330] on button "Ok" at bounding box center [481, 332] width 25 height 13
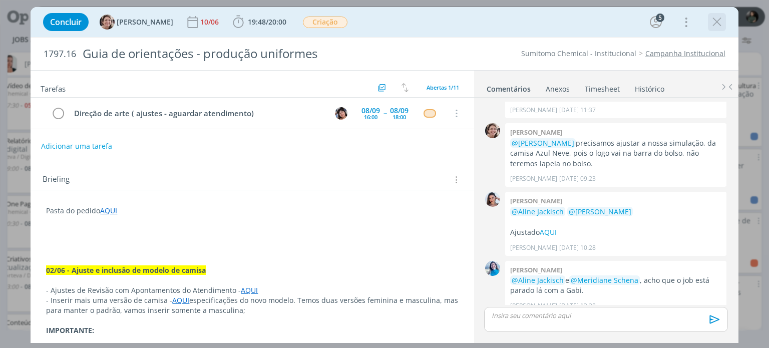
click at [711, 18] on icon "dialog" at bounding box center [716, 22] width 15 height 15
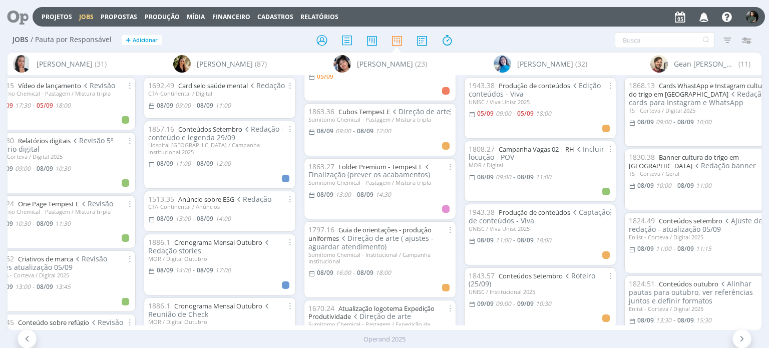
scroll to position [150, 0]
